Goal: Transaction & Acquisition: Purchase product/service

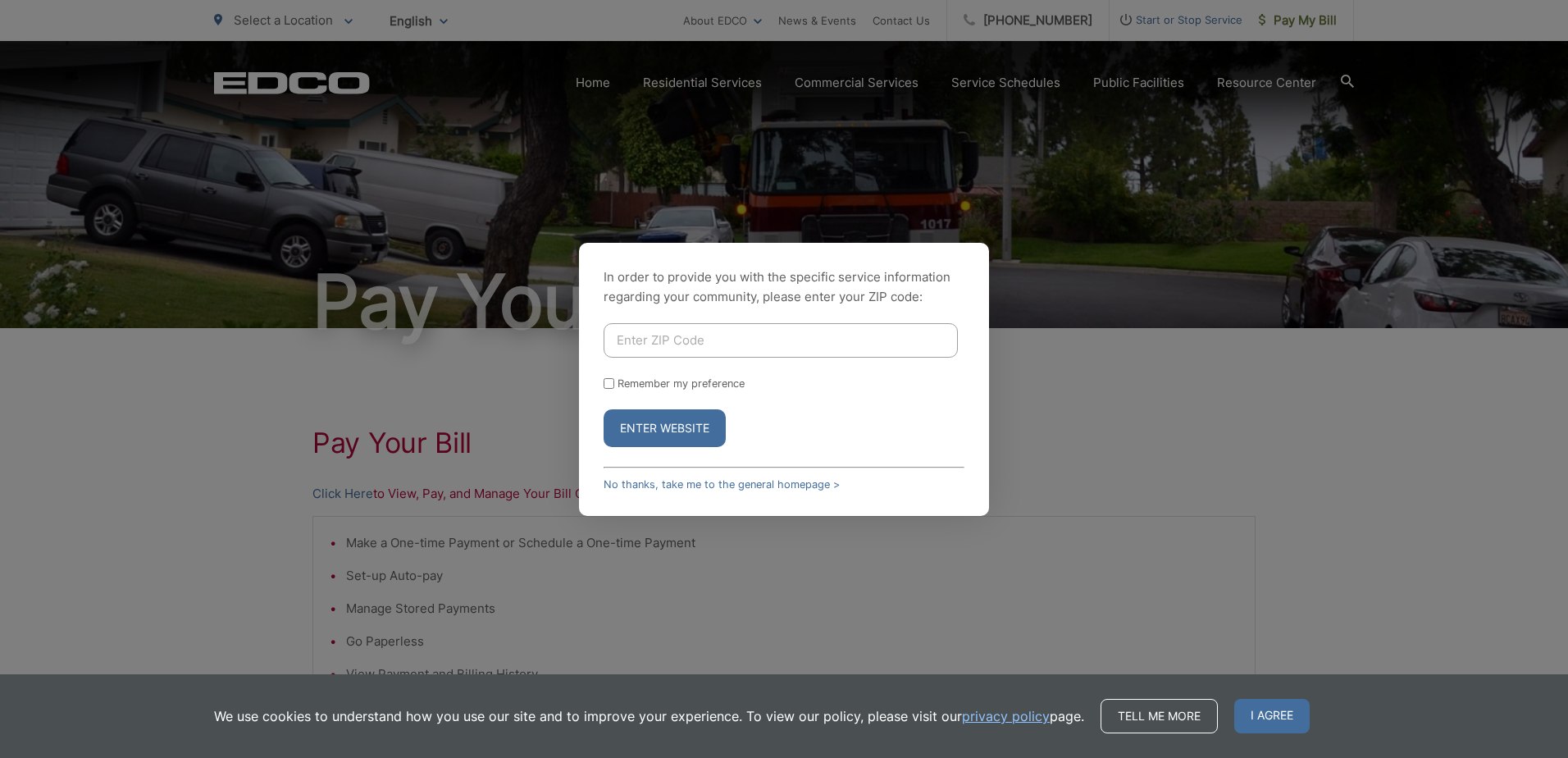
click at [623, 341] on input "Enter ZIP Code" at bounding box center [780, 341] width 354 height 35
type input "91932"
click at [666, 425] on button "Enter Website" at bounding box center [664, 427] width 122 height 38
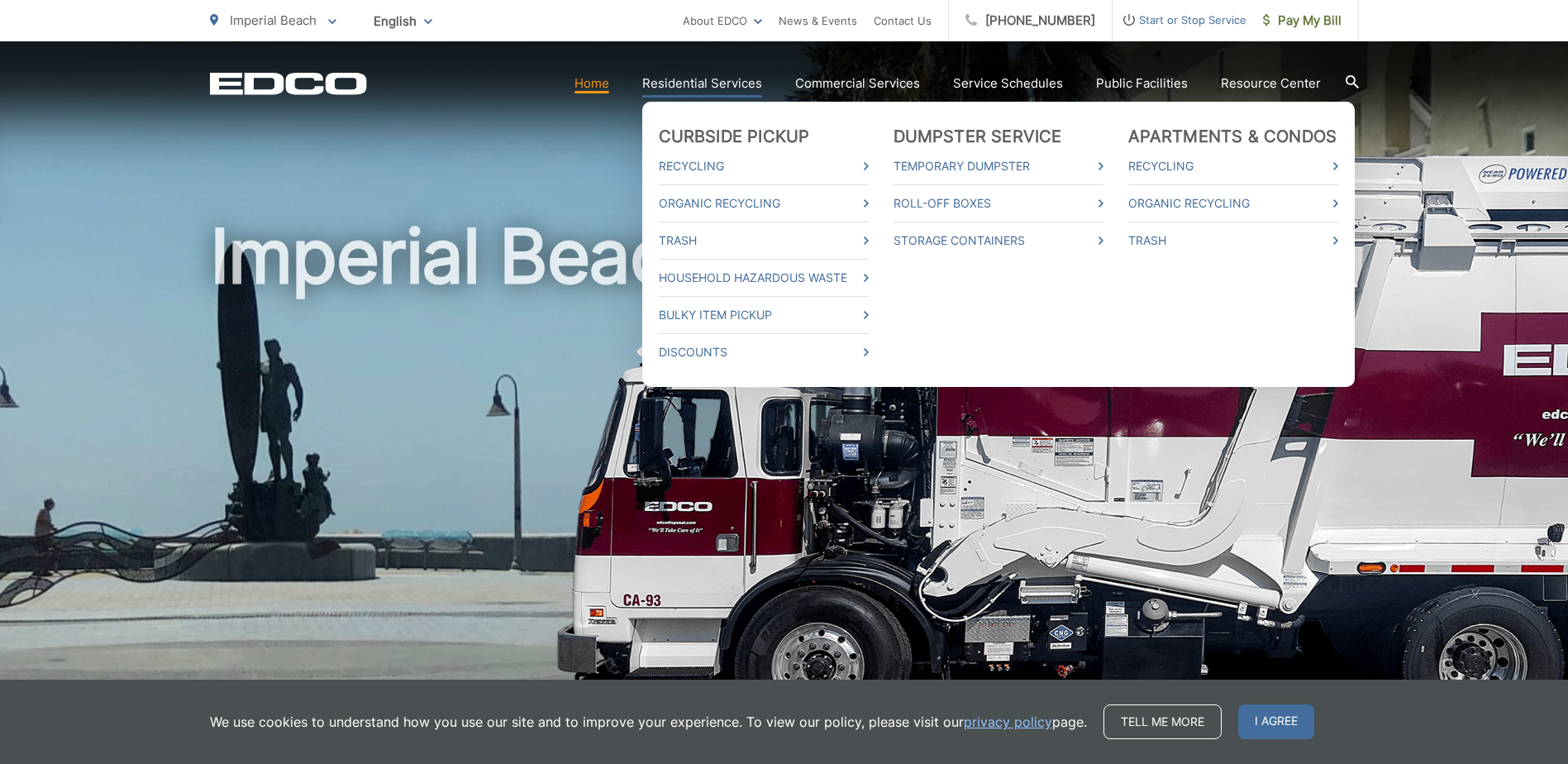
click at [709, 85] on link "Residential Services" at bounding box center [702, 83] width 120 height 19
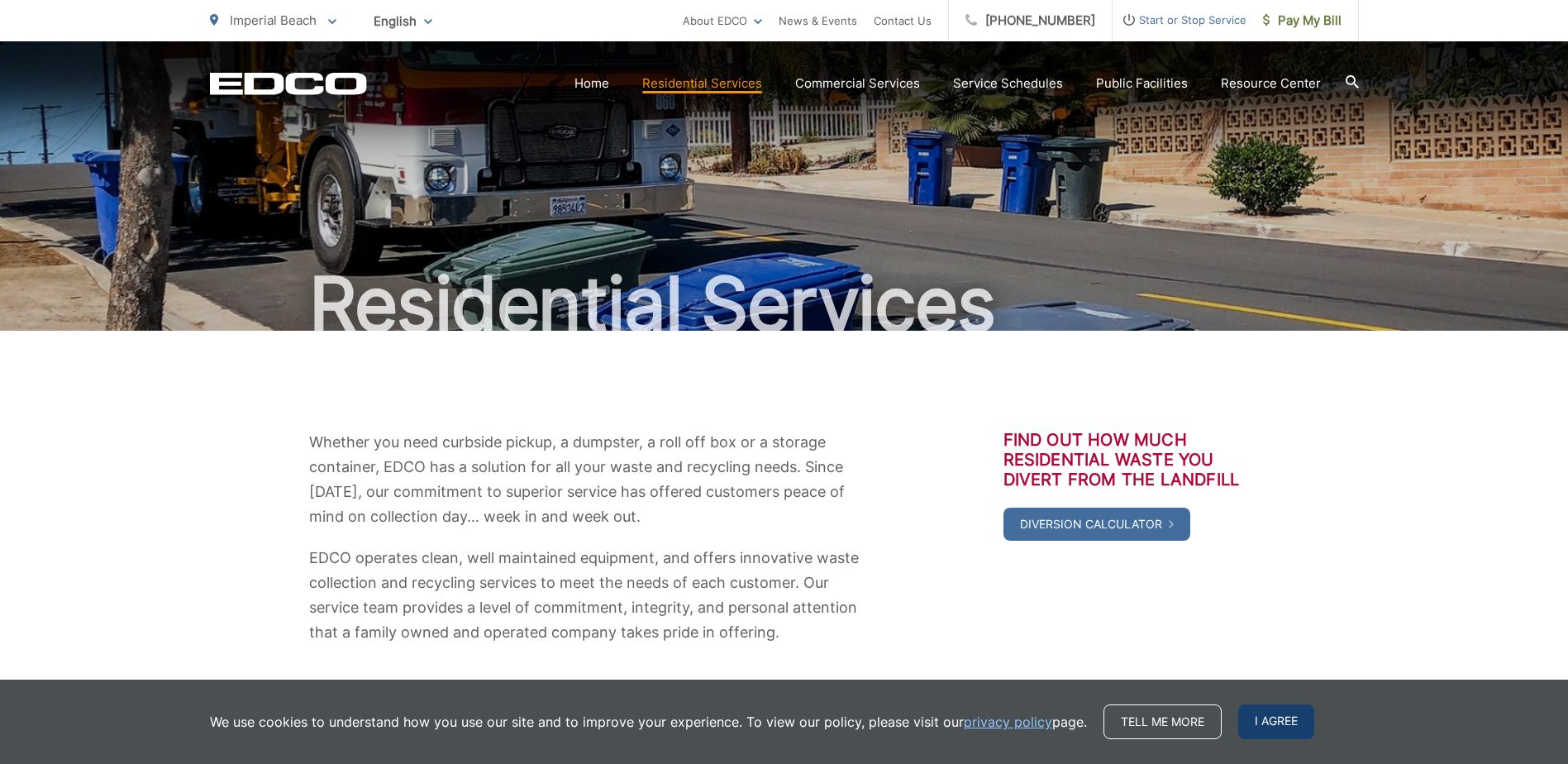
click at [1268, 723] on span "I agree" at bounding box center [1276, 721] width 76 height 35
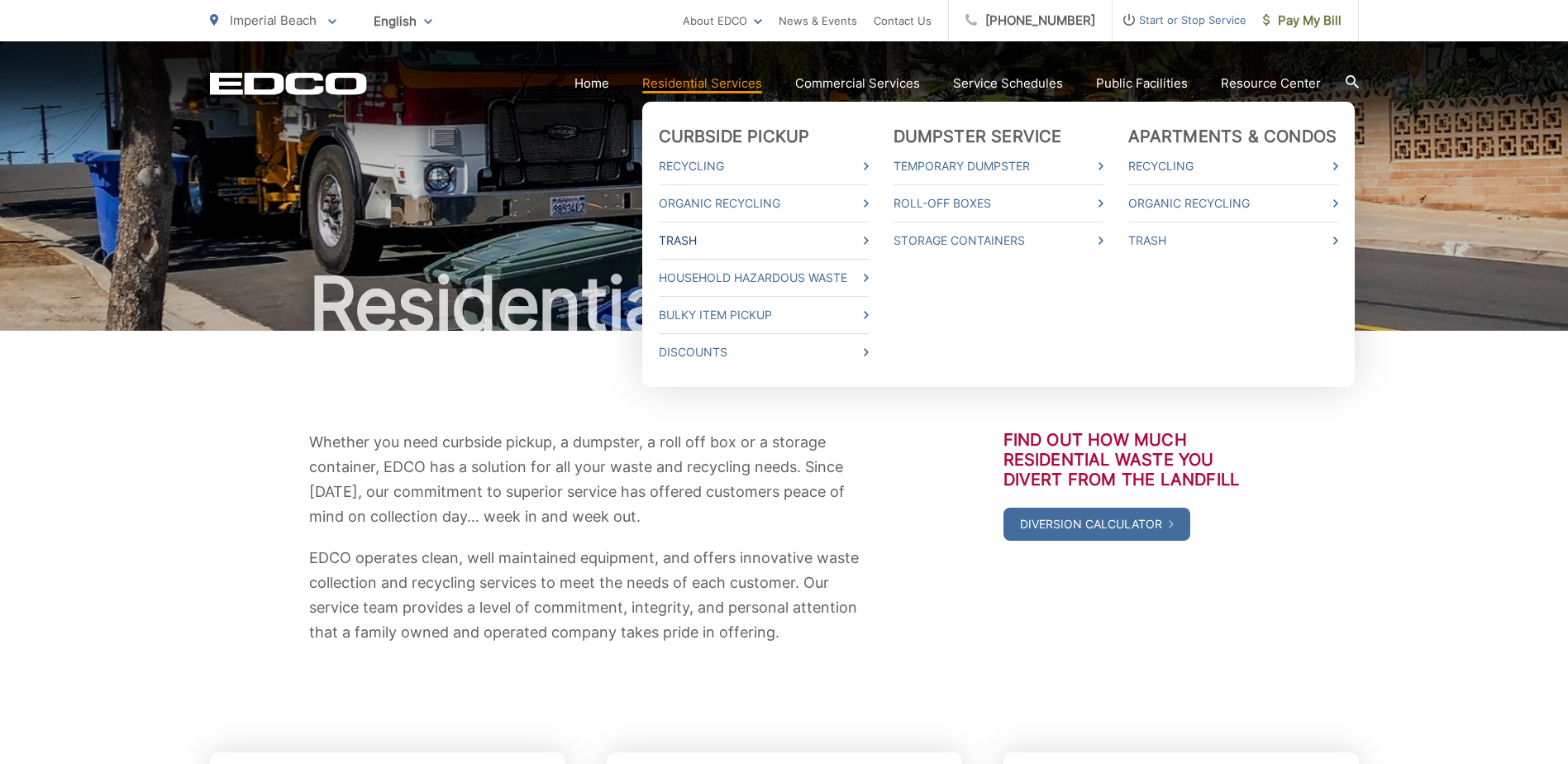
click at [704, 240] on link "Trash" at bounding box center [763, 240] width 210 height 19
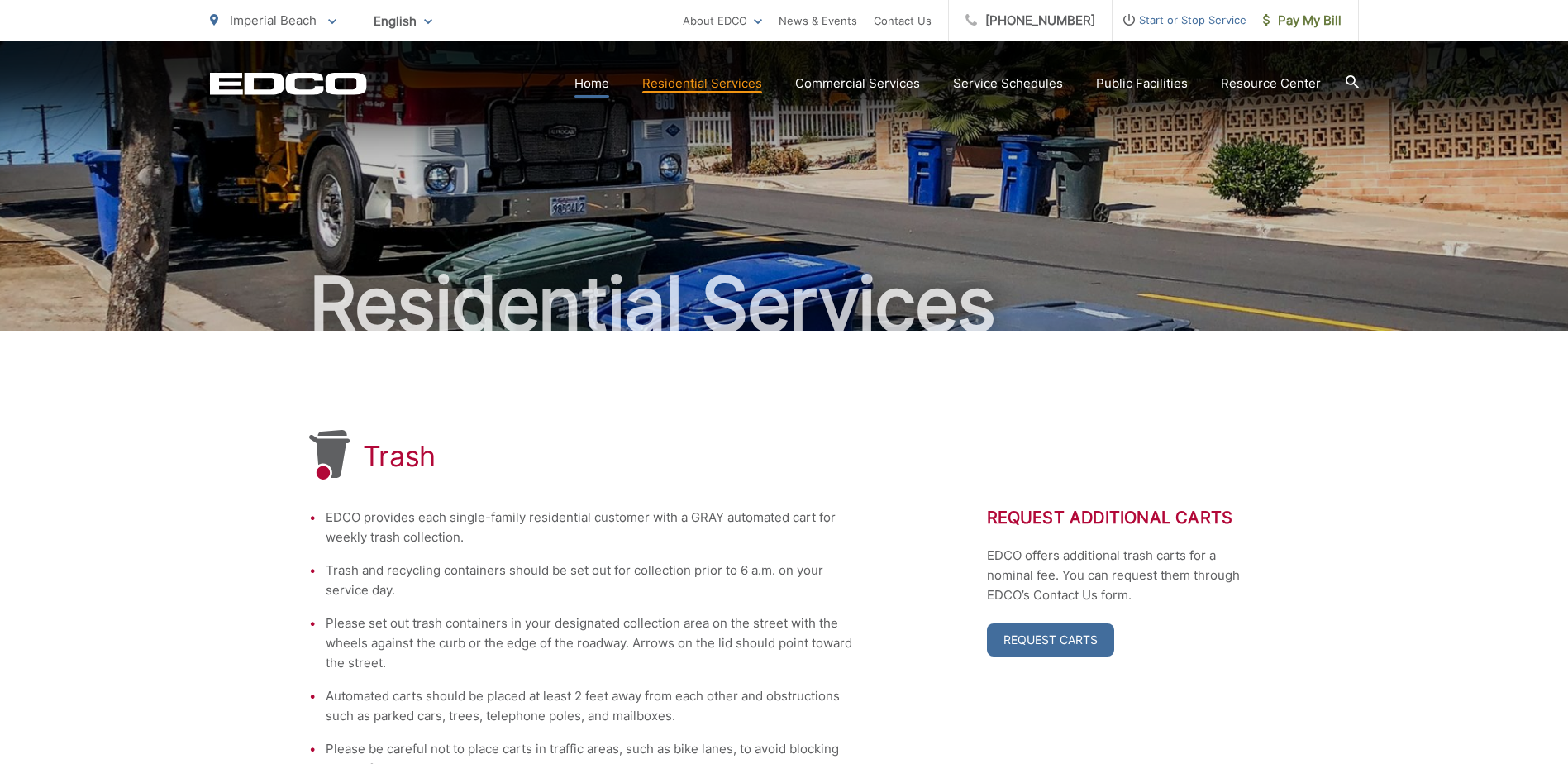
click at [600, 77] on link "Home" at bounding box center [592, 83] width 35 height 19
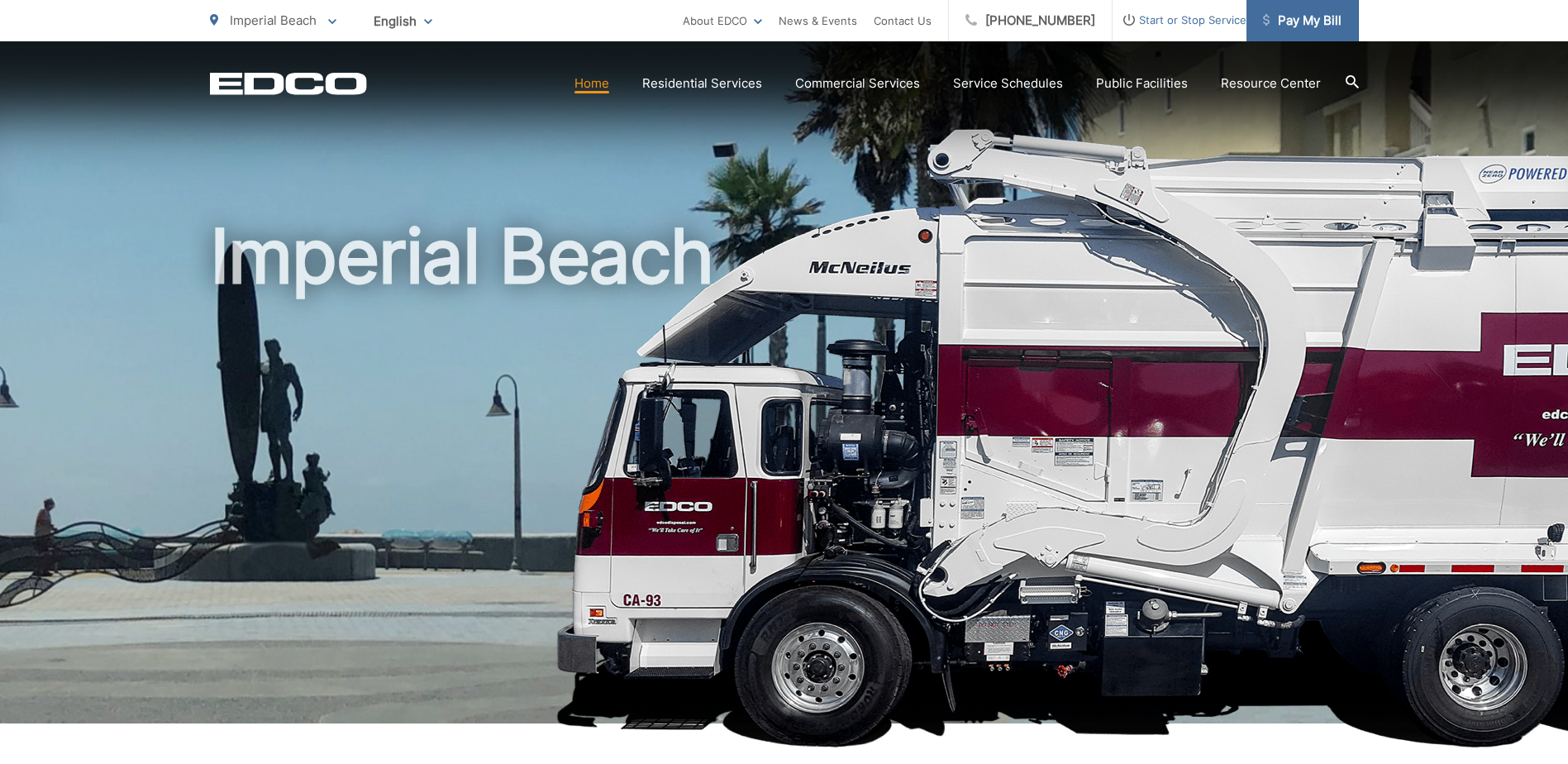
click at [1293, 21] on span "Pay My Bill" at bounding box center [1302, 20] width 79 height 19
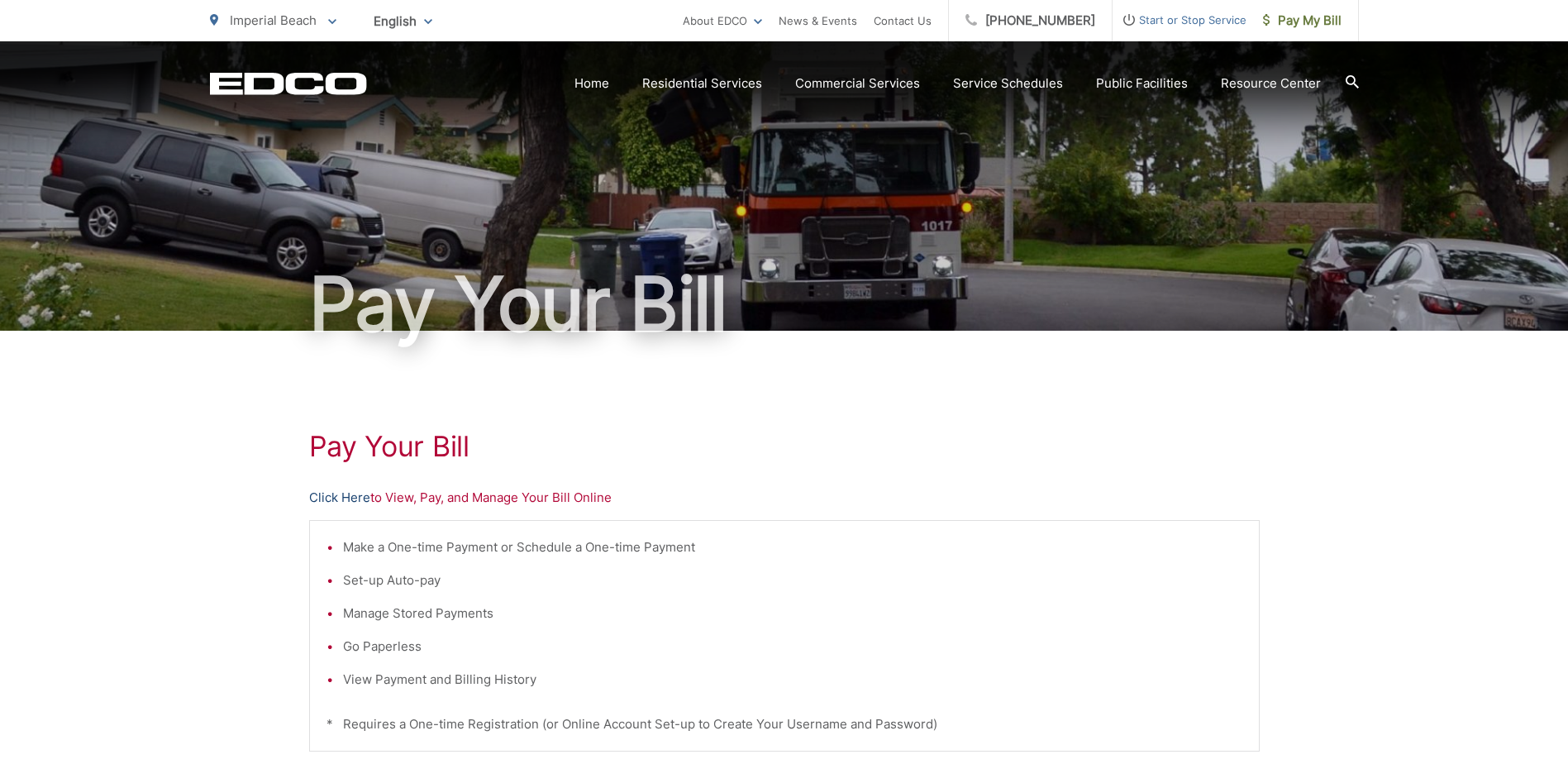
click at [350, 497] on link "Click Here" at bounding box center [339, 497] width 61 height 19
